Goal: Task Accomplishment & Management: Manage account settings

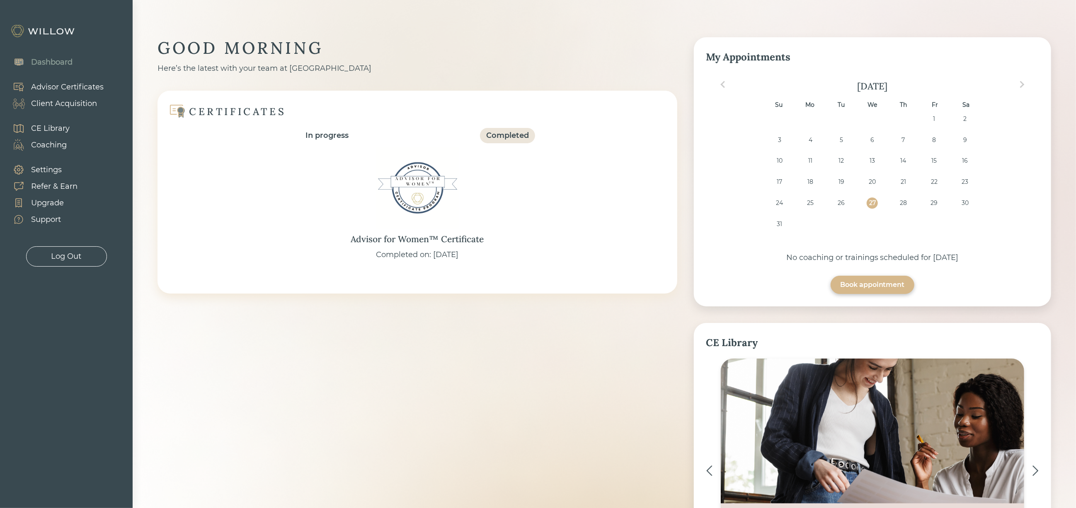
click at [83, 100] on div "Client Acquisition" at bounding box center [64, 103] width 66 height 11
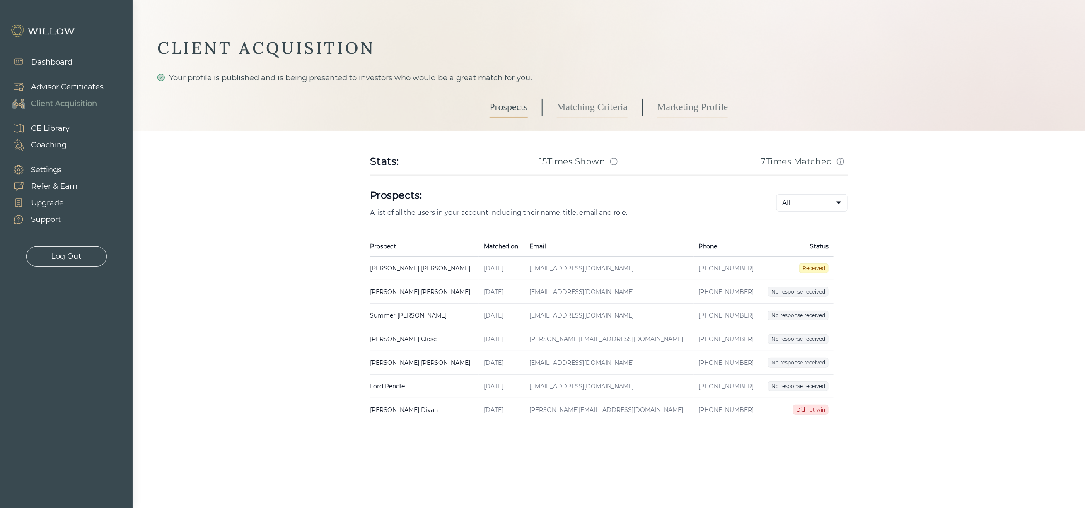
click at [601, 112] on link "Matching Criteria" at bounding box center [592, 107] width 71 height 21
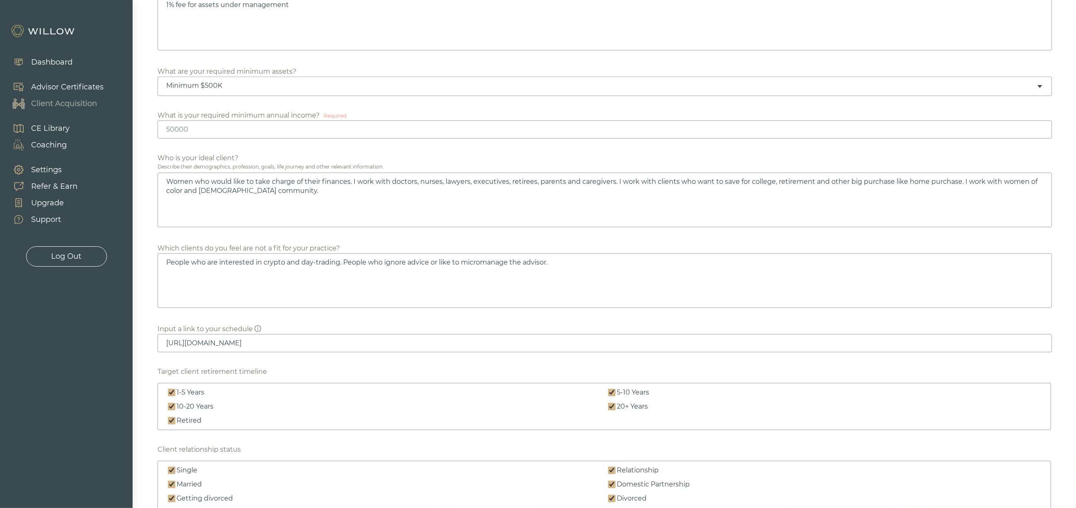
scroll to position [435, 0]
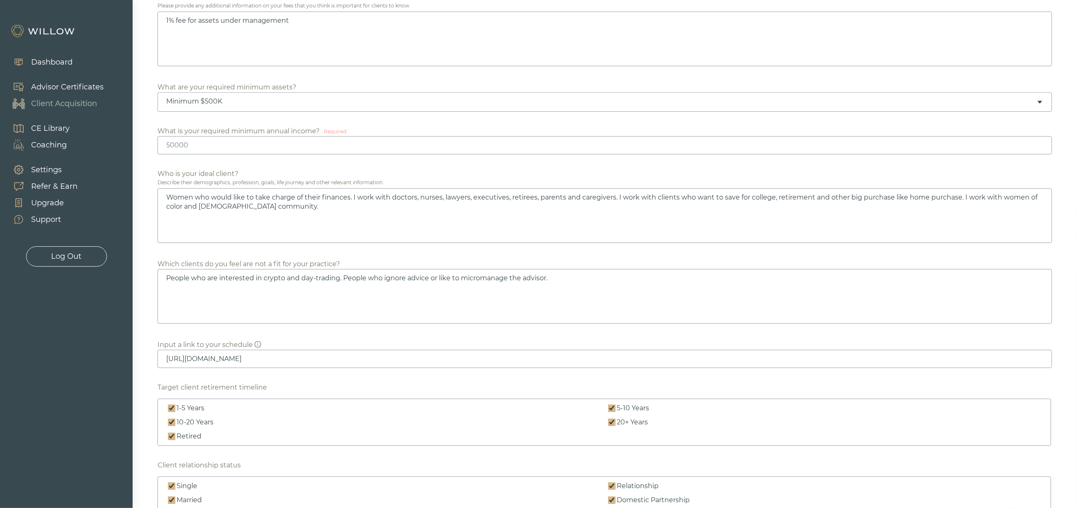
click at [484, 104] on div "Minimum $500K" at bounding box center [601, 101] width 870 height 9
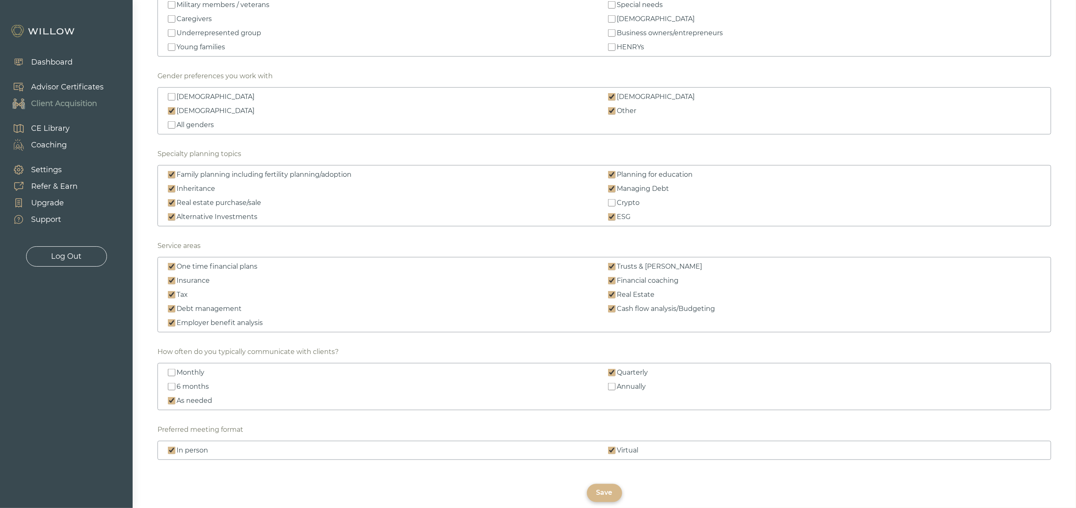
scroll to position [1057, 0]
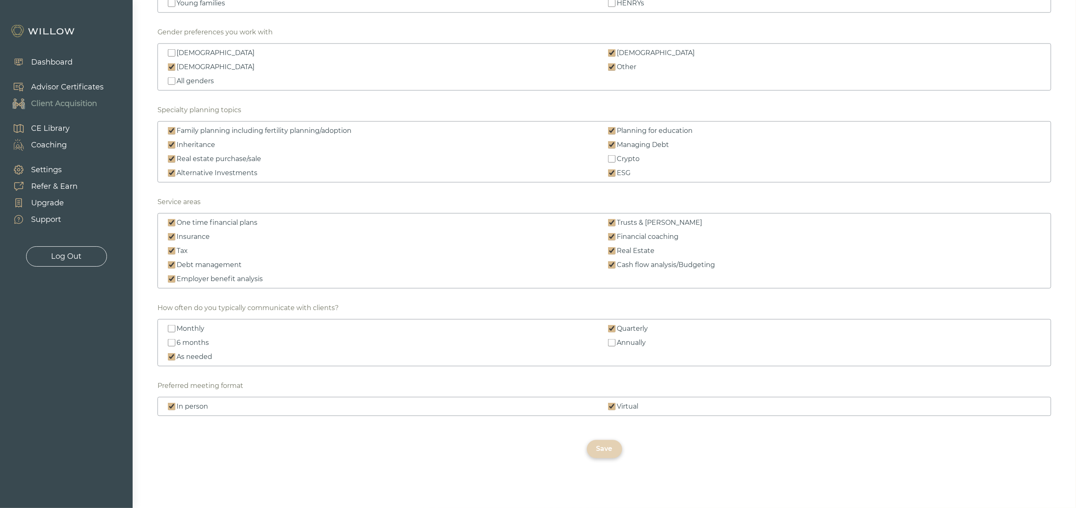
click at [603, 452] on div "Save" at bounding box center [604, 450] width 16 height 10
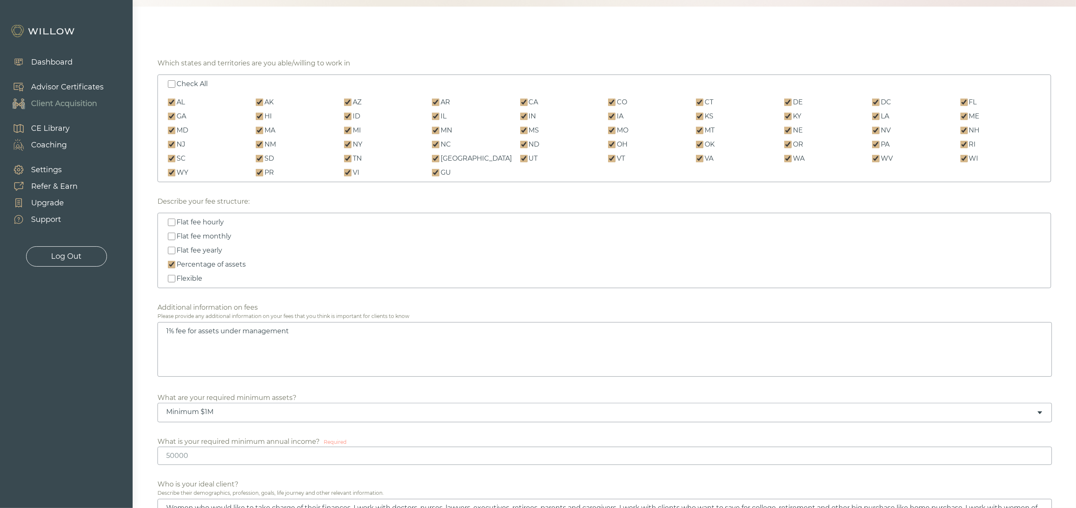
scroll to position [0, 0]
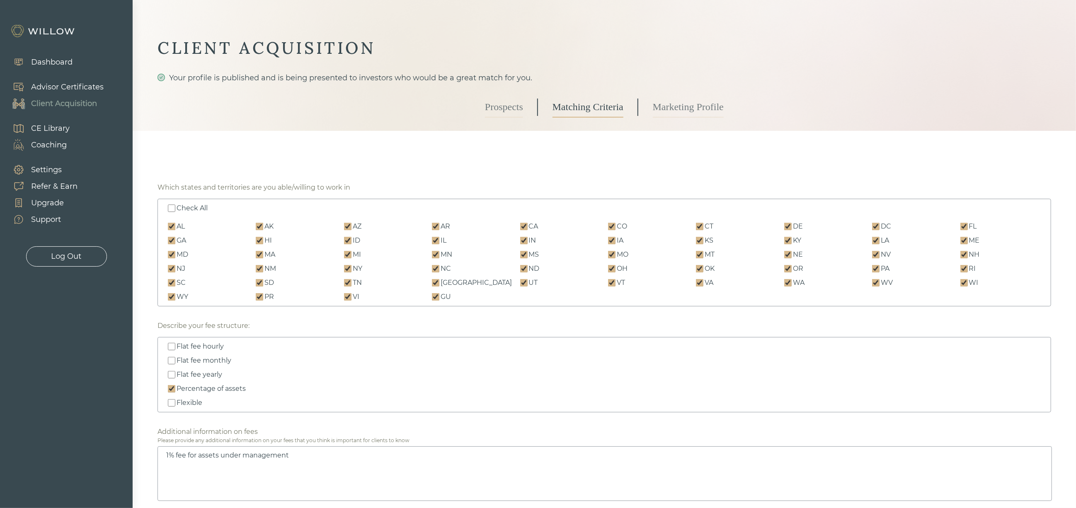
click at [683, 102] on link "Marketing Profile" at bounding box center [688, 107] width 71 height 21
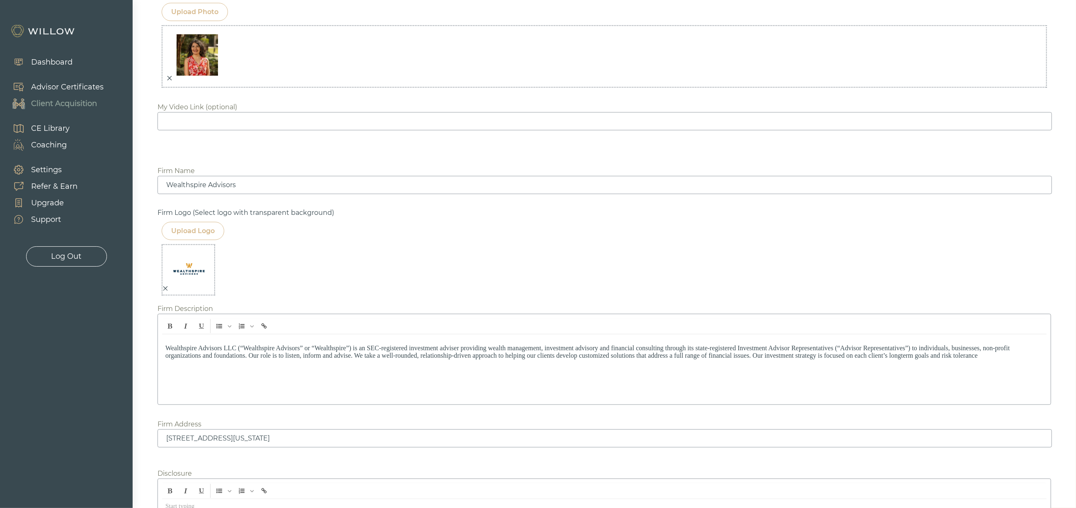
scroll to position [905, 0]
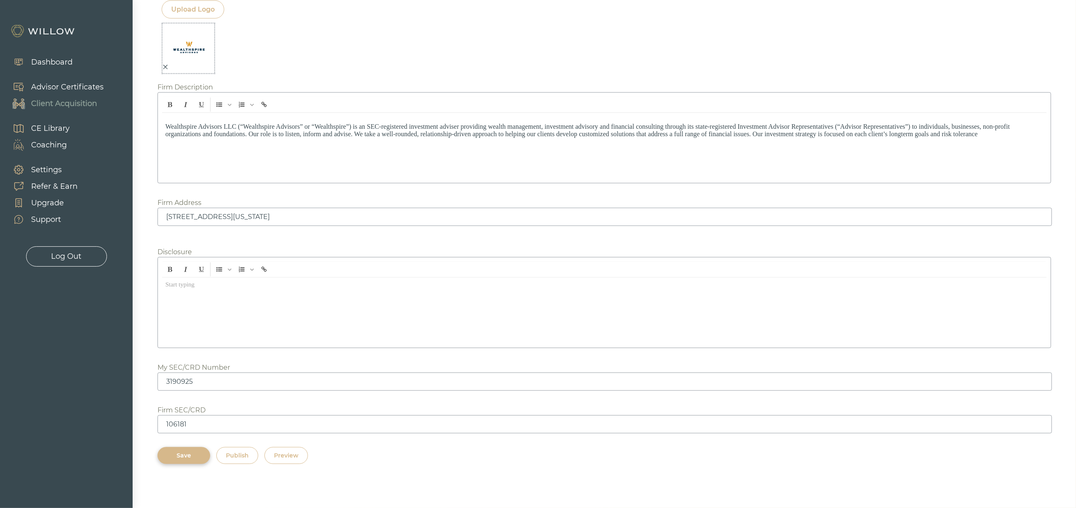
click at [285, 452] on div "Preview" at bounding box center [286, 456] width 24 height 9
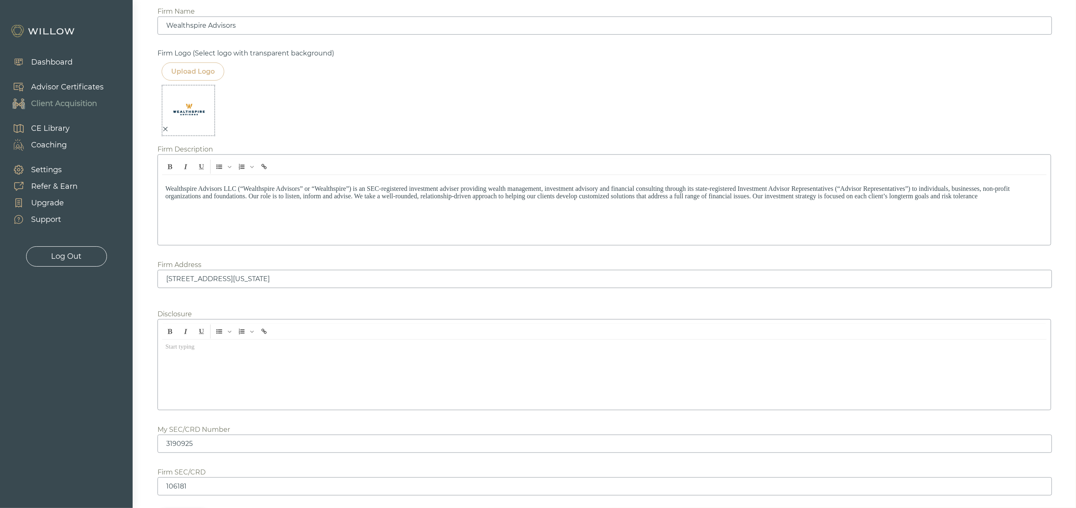
click at [72, 105] on div "Client Acquisition" at bounding box center [64, 103] width 66 height 11
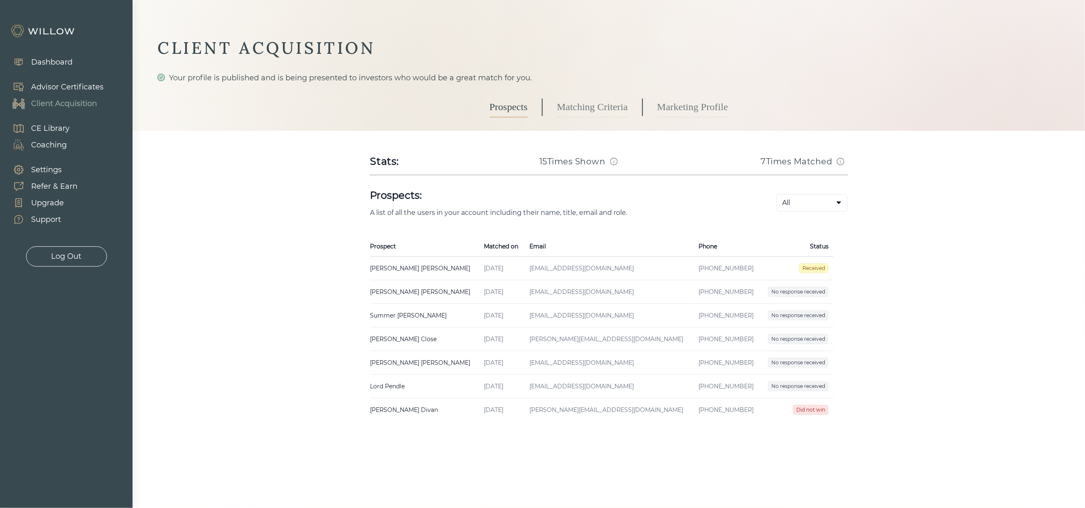
click at [389, 271] on td "Alishea Mcghee Created on Aug 25, 2025 Email alisheamcghee41@gmail.com Phone (7…" at bounding box center [424, 269] width 109 height 24
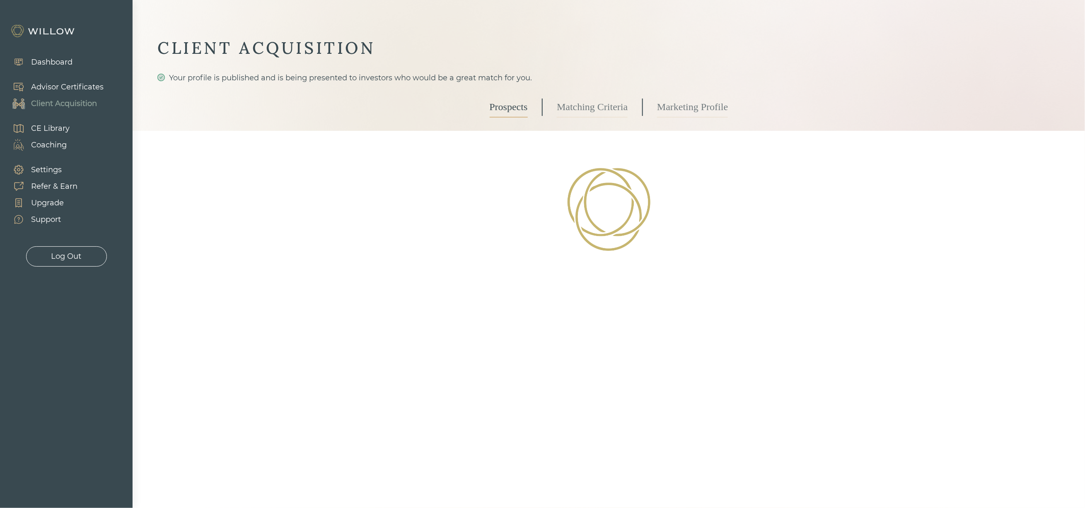
select select "3"
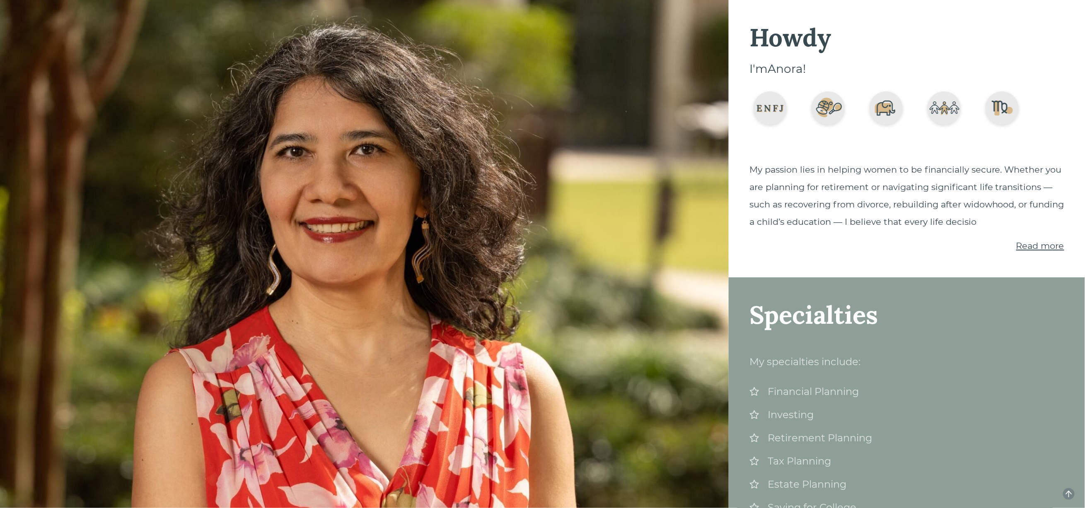
click at [1026, 251] on span "Read more" at bounding box center [1040, 246] width 48 height 10
